Goal: Information Seeking & Learning: Learn about a topic

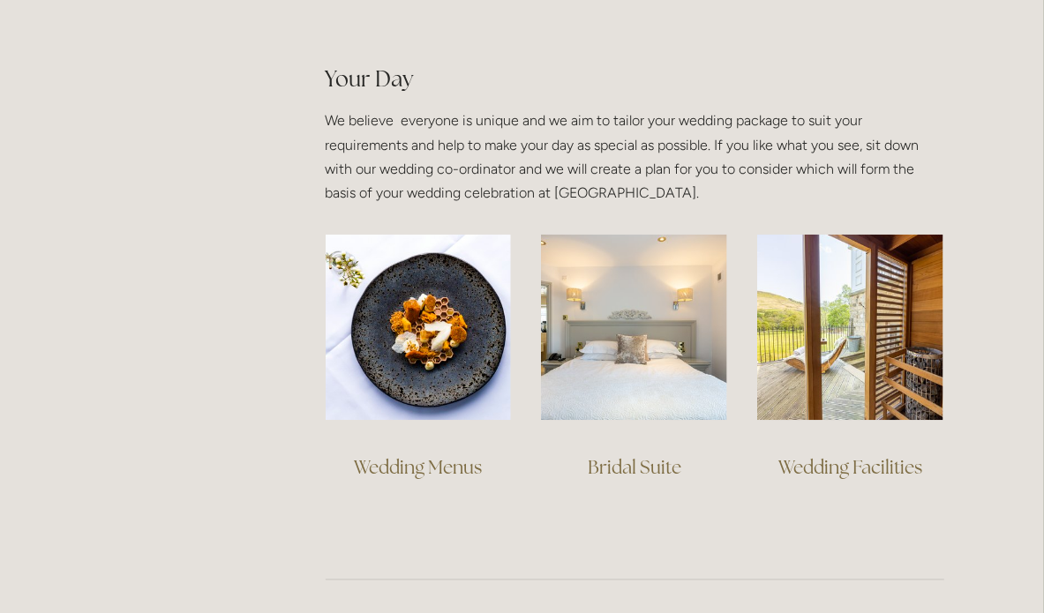
scroll to position [1320, 0]
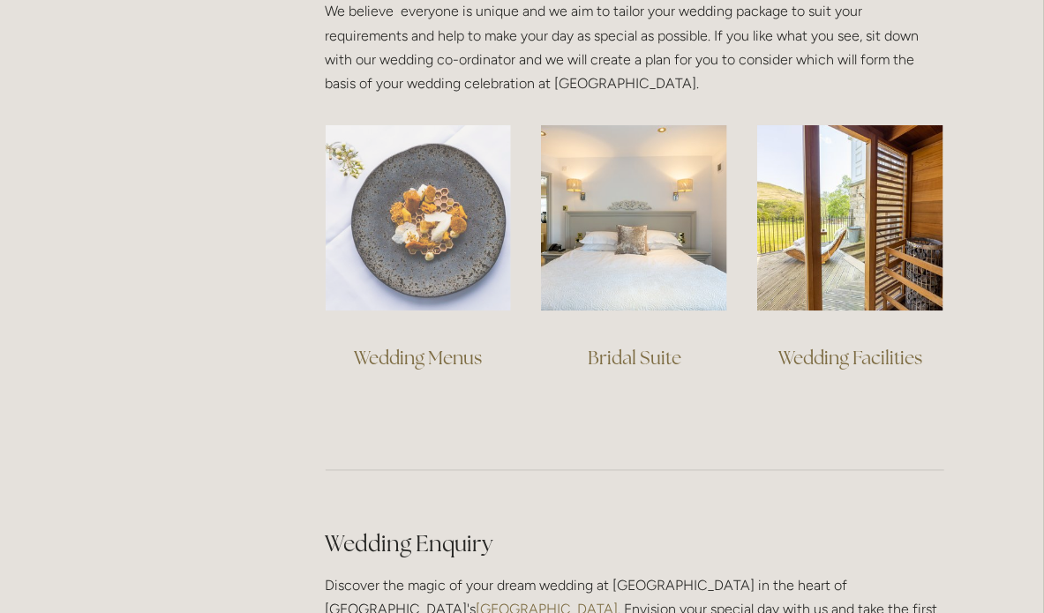
click at [431, 236] on img at bounding box center [419, 218] width 186 height 186
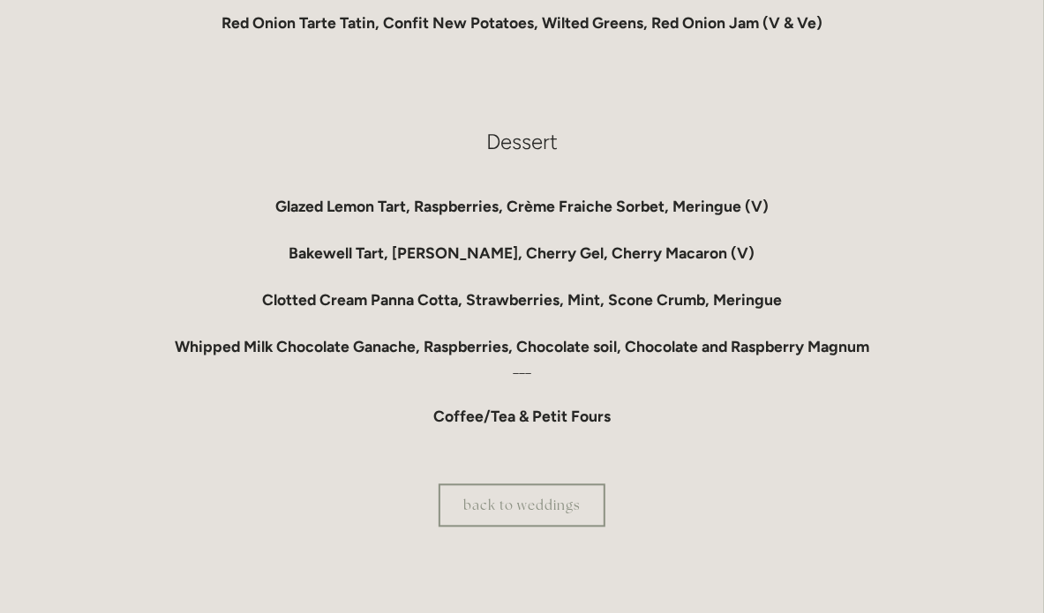
scroll to position [1528, 0]
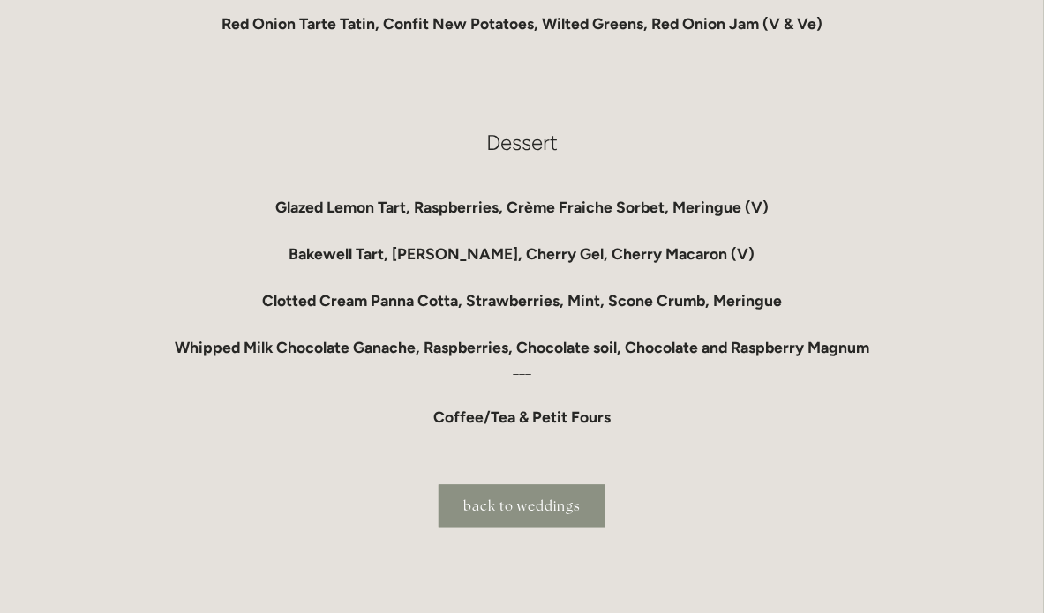
click at [538, 515] on link "back to weddings" at bounding box center [522, 506] width 167 height 43
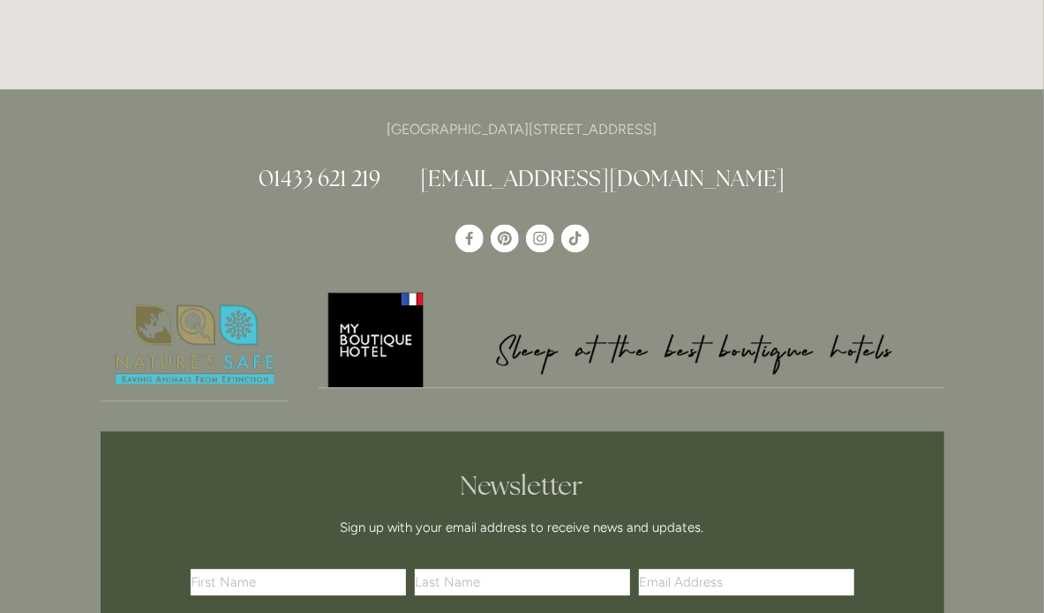
scroll to position [5768, 0]
